Goal: Information Seeking & Learning: Learn about a topic

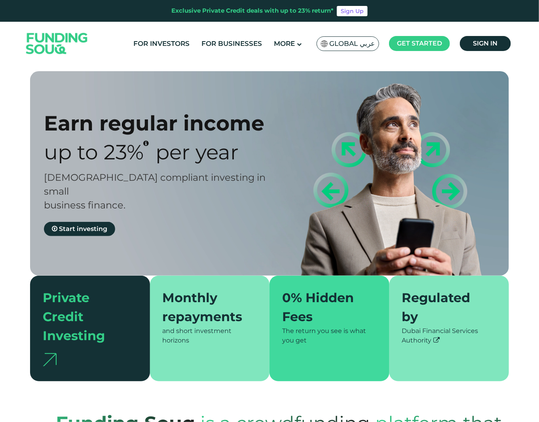
type tc-range-slider "4"
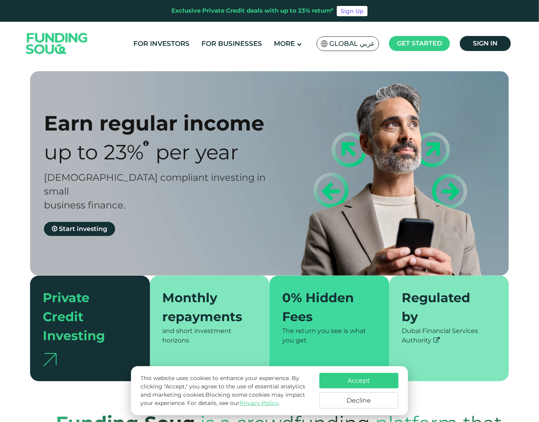
click at [369, 383] on button "Accept" at bounding box center [359, 380] width 79 height 15
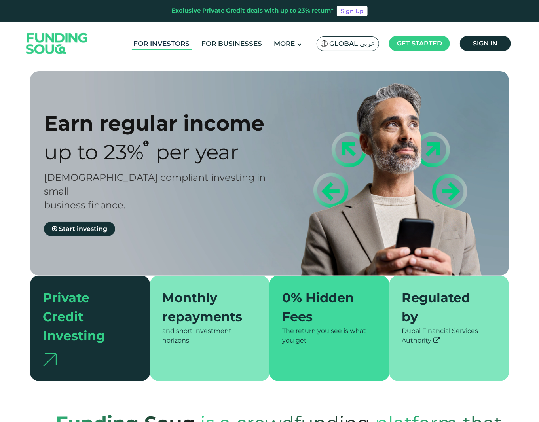
click at [169, 41] on link "For Investors" at bounding box center [162, 43] width 60 height 13
type tc-range-slider "4"
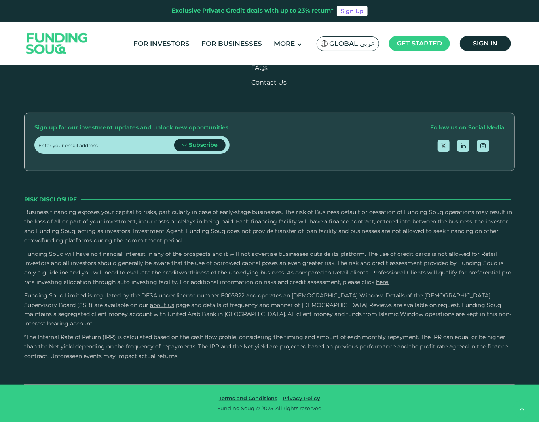
scroll to position [2439, 0]
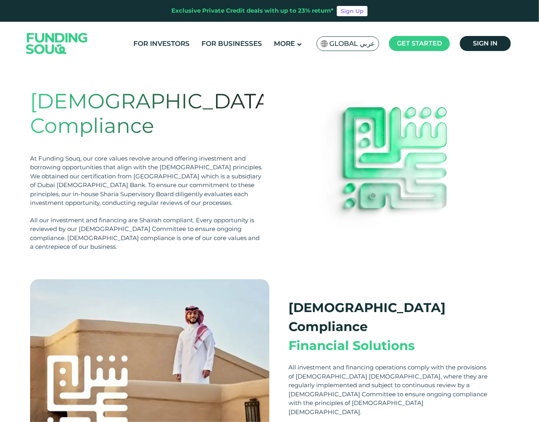
drag, startPoint x: 539, startPoint y: 119, endPoint x: 540, endPoint y: 158, distance: 38.4
click at [538, 162] on div "Shariah Compliance At Funding Souq, our core values revolve around offering inv…" at bounding box center [269, 406] width 539 height 683
drag, startPoint x: 538, startPoint y: 146, endPoint x: 541, endPoint y: 216, distance: 69.3
click at [539, 223] on html "Exclusive Private Credit deals with up to 23% return* Sign Up For Investors For…" at bounding box center [269, 211] width 539 height 422
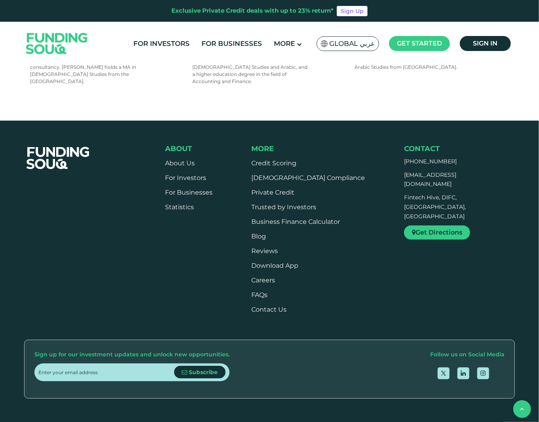
scroll to position [616, 0]
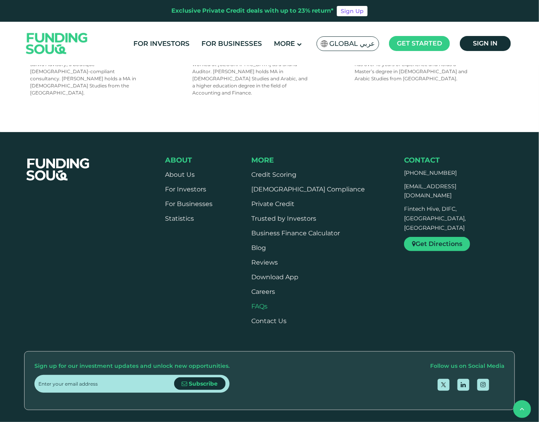
click at [268, 303] on link "FAQs" at bounding box center [260, 307] width 16 height 8
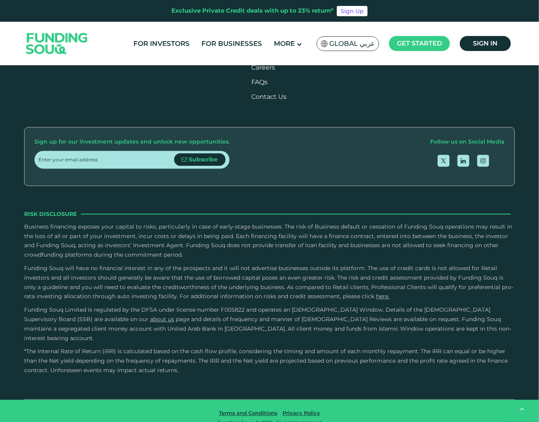
scroll to position [662, 0]
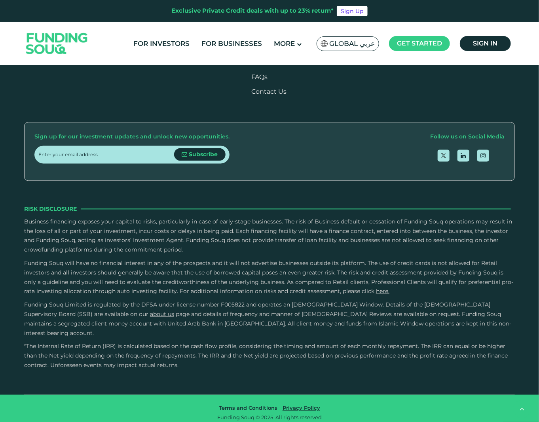
click at [238, 405] on link "Terms and Conditions" at bounding box center [248, 408] width 63 height 6
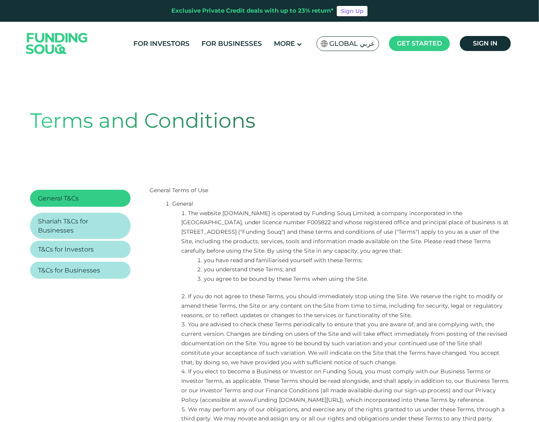
click at [70, 226] on link "Shariah T&Cs for Businesses" at bounding box center [80, 226] width 85 height 18
